Goal: Task Accomplishment & Management: Use online tool/utility

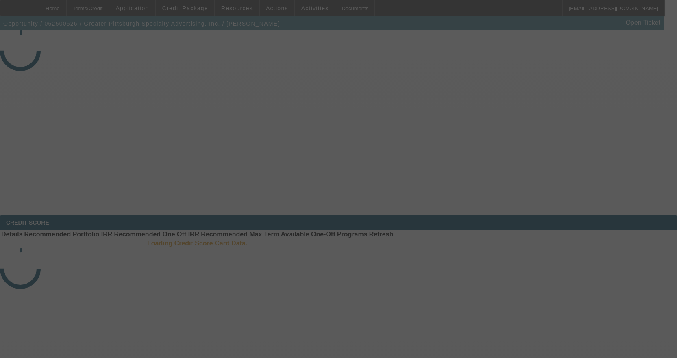
select select "4"
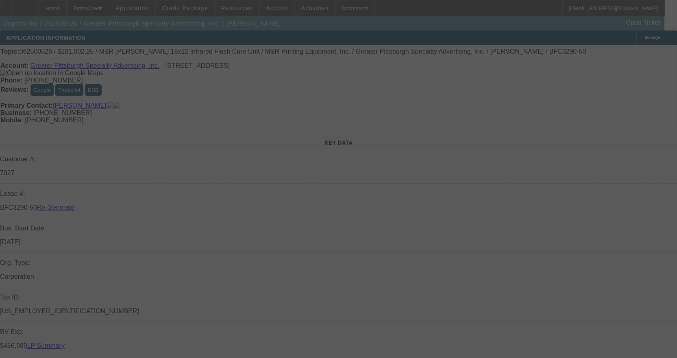
select select "0"
select select "2"
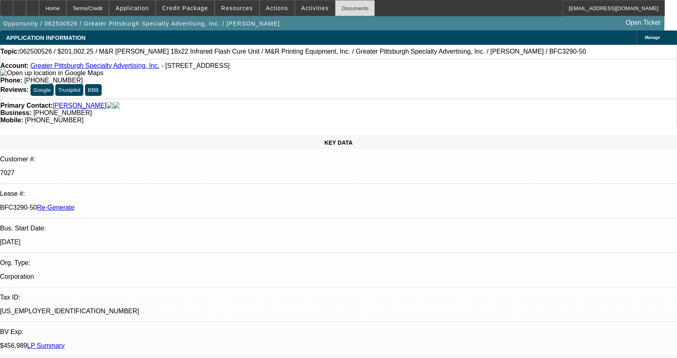
click at [344, 4] on div "Documents" at bounding box center [355, 8] width 40 height 16
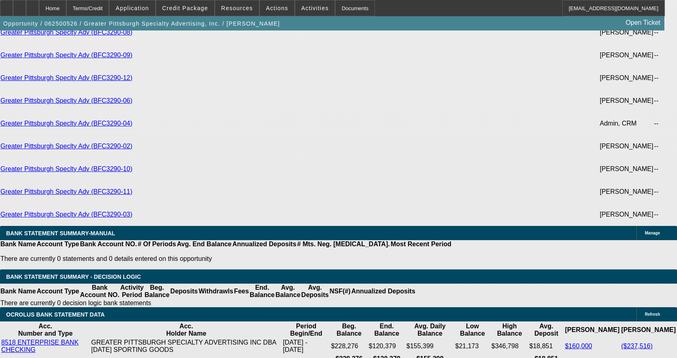
scroll to position [2563, 0]
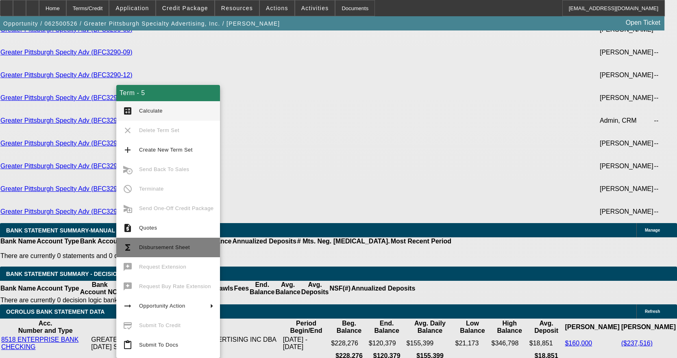
click at [158, 242] on button "functions Disbursement Sheet" at bounding box center [168, 248] width 104 height 20
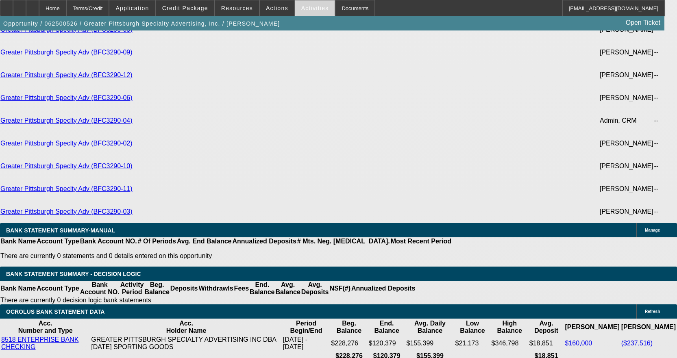
click at [305, 8] on span "Activities" at bounding box center [315, 8] width 28 height 7
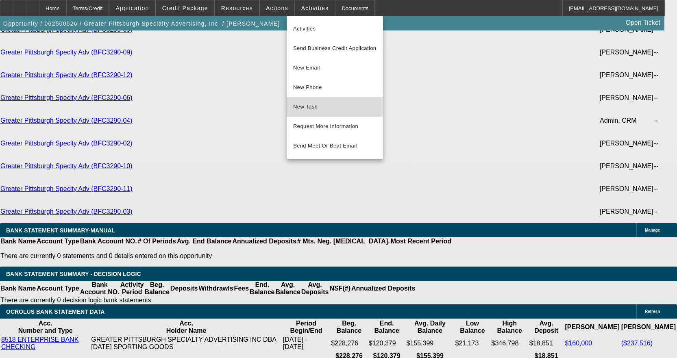
click at [312, 101] on button "New Task" at bounding box center [335, 107] width 96 height 20
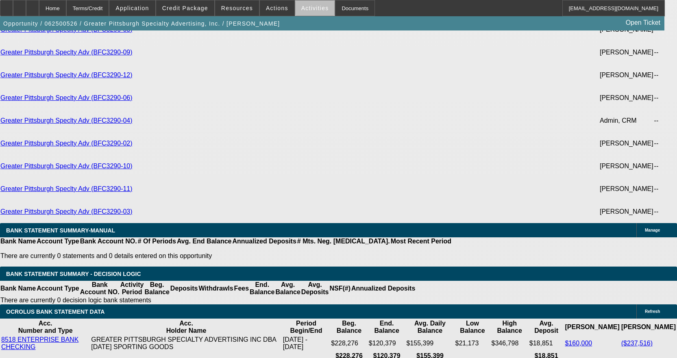
click at [309, 8] on span "Activities" at bounding box center [315, 8] width 28 height 7
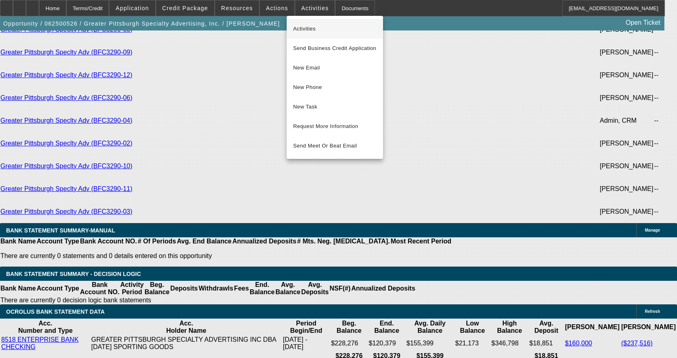
click at [311, 23] on button "Activities" at bounding box center [335, 29] width 96 height 20
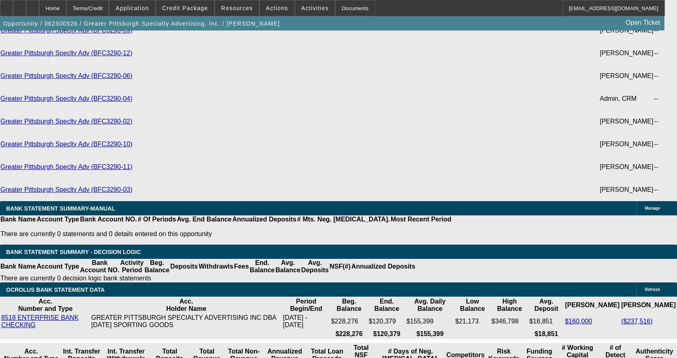
scroll to position [2604, 0]
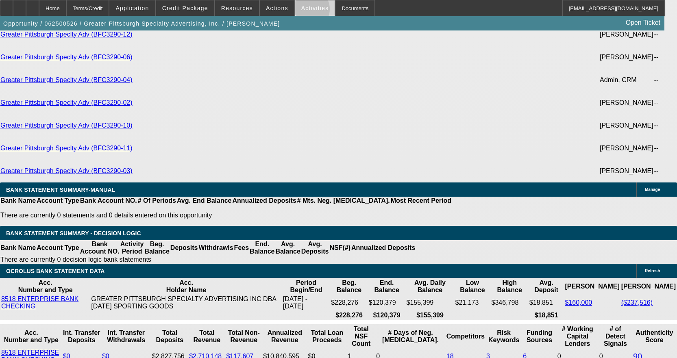
click at [301, 11] on span "Activities" at bounding box center [315, 8] width 28 height 7
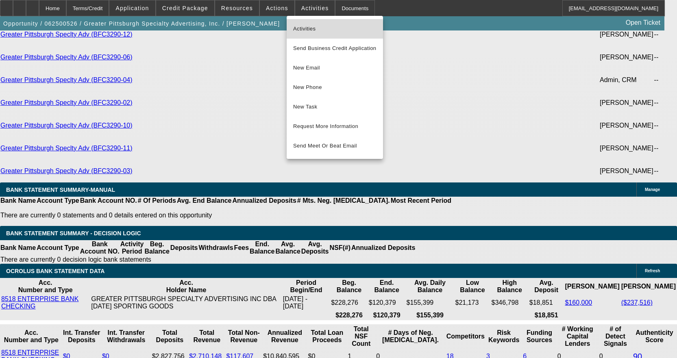
click at [298, 33] on span "Activities" at bounding box center [334, 29] width 83 height 10
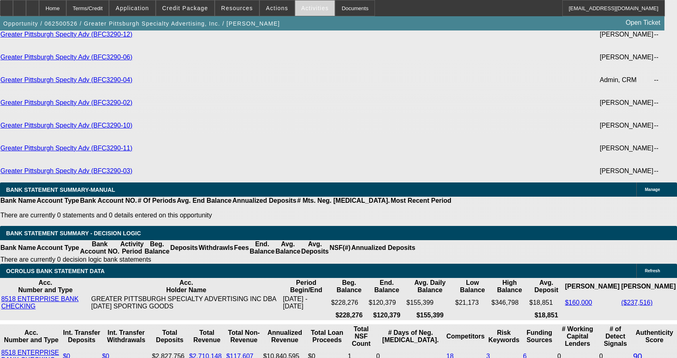
click at [301, 5] on span "Activities" at bounding box center [315, 8] width 28 height 7
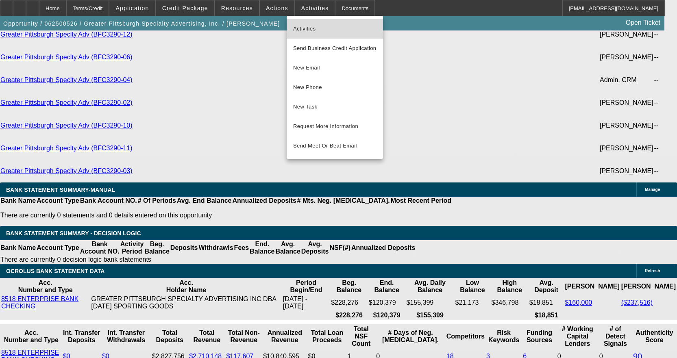
click at [303, 34] on button "Activities" at bounding box center [335, 29] width 96 height 20
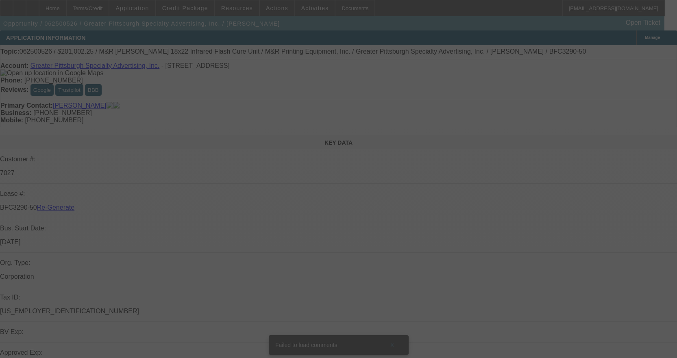
select select "4"
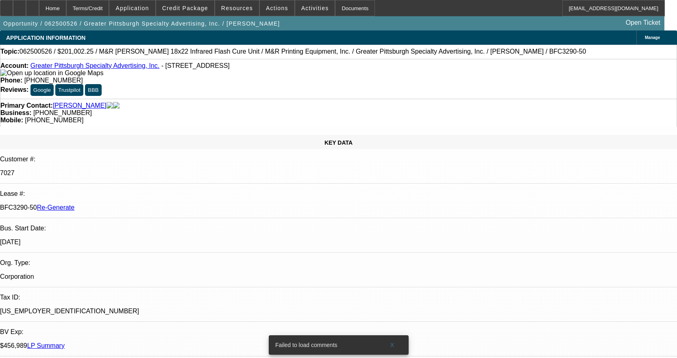
select select "0"
select select "2"
click at [304, 9] on span "Activities" at bounding box center [315, 8] width 28 height 7
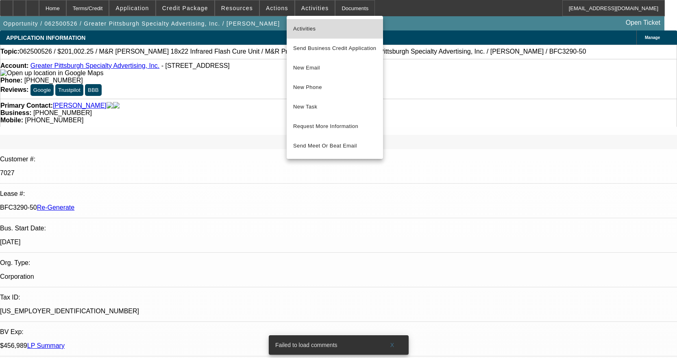
click at [302, 28] on span "Activities" at bounding box center [334, 29] width 83 height 10
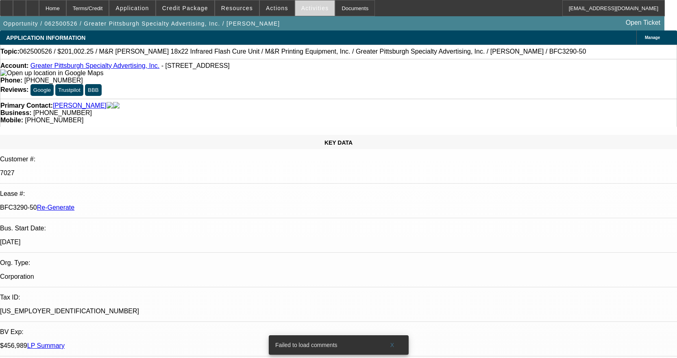
click at [295, 11] on span at bounding box center [315, 8] width 40 height 20
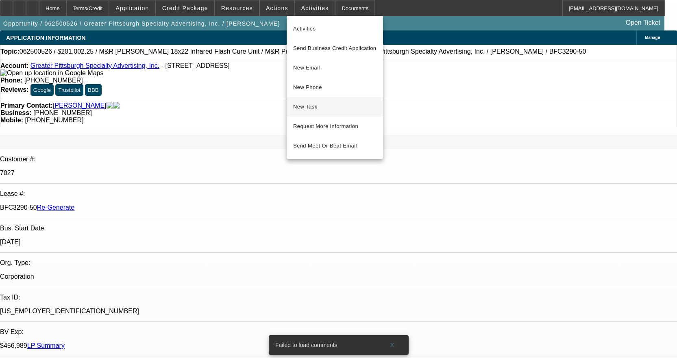
click at [308, 105] on span "New Task" at bounding box center [334, 107] width 83 height 10
